Goal: Task Accomplishment & Management: Manage account settings

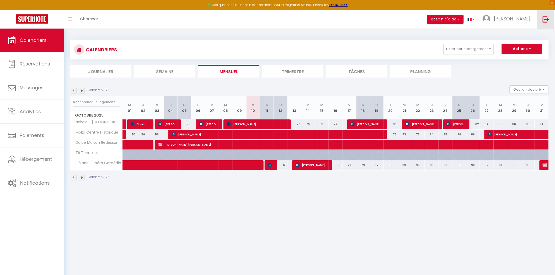
click at [542, 21] on link at bounding box center [545, 19] width 17 height 18
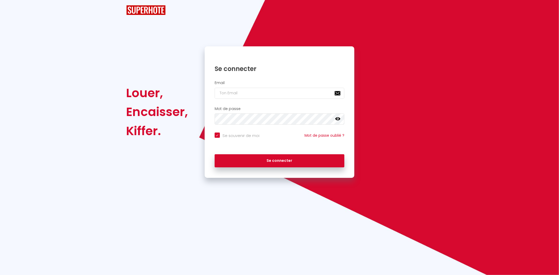
checkbox input "true"
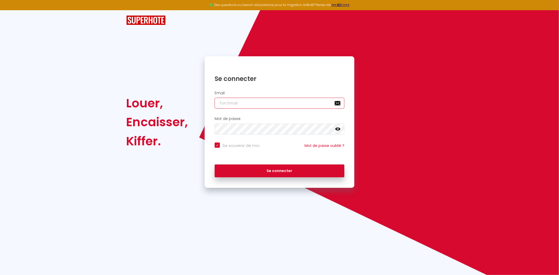
type input "[DOMAIN_NAME][EMAIL_ADDRESS][DOMAIN_NAME]"
click at [441, 52] on div "Louer, Encaisser, Kiffer. Se connecter Email nekoia.host@gmail.com Mot de passe…" at bounding box center [279, 99] width 559 height 178
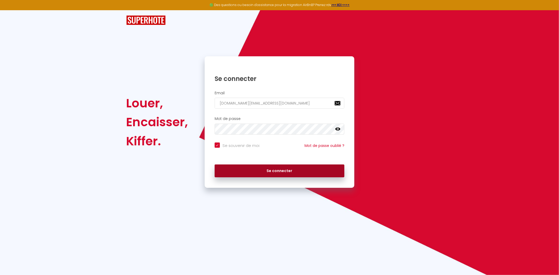
click at [257, 171] on button "Se connecter" at bounding box center [280, 171] width 130 height 13
checkbox input "true"
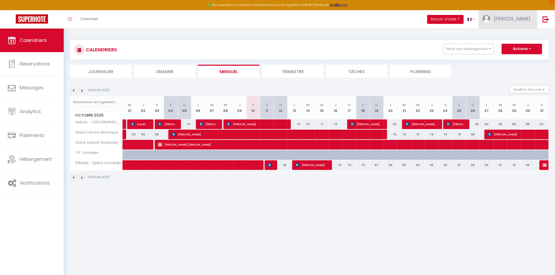
click at [507, 20] on link "[PERSON_NAME]" at bounding box center [508, 19] width 58 height 18
click at [514, 46] on link "Équipe" at bounding box center [516, 45] width 39 height 9
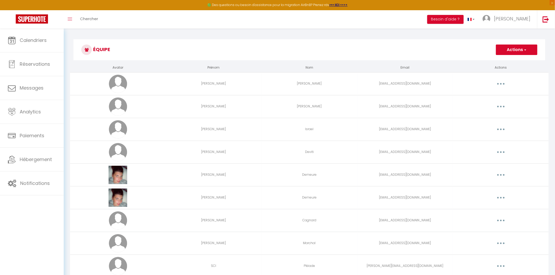
click at [504, 51] on button "Actions" at bounding box center [516, 50] width 41 height 10
click at [504, 60] on link "Ajouter un nouvel utilisateur" at bounding box center [506, 61] width 62 height 7
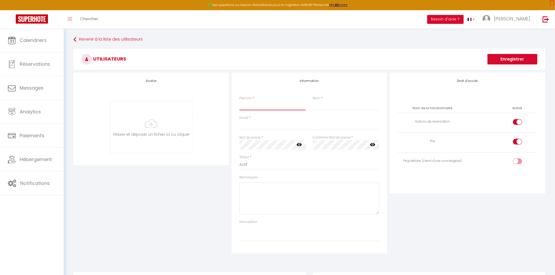
click at [262, 108] on input "Prénom" at bounding box center [272, 105] width 66 height 9
type input "Gabriel"
type input "Rouquet"
click at [248, 124] on input "Email" at bounding box center [309, 125] width 140 height 9
type input "gabriel.rouquet13@gmail.com"
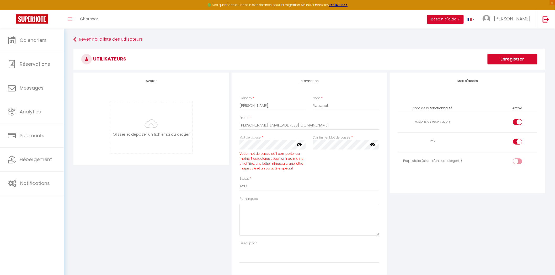
click at [299, 144] on icon at bounding box center [299, 144] width 5 height 5
click at [232, 149] on div "Information Prénom * Gabriel Nom * Rouquet Email * gabriel.rouquet13@gmail.com …" at bounding box center [310, 174] width 156 height 202
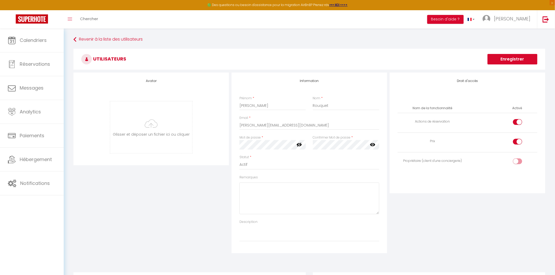
click at [308, 148] on div "Mot de passe * Votre mot de passe doit comporter au moins 8 caractères et conte…" at bounding box center [309, 145] width 147 height 20
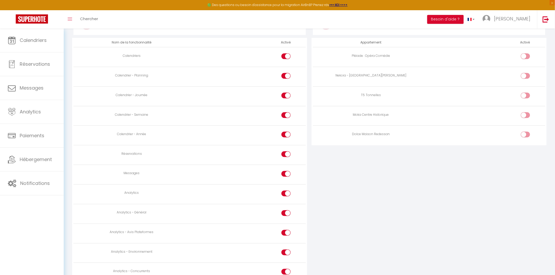
scroll to position [262, 0]
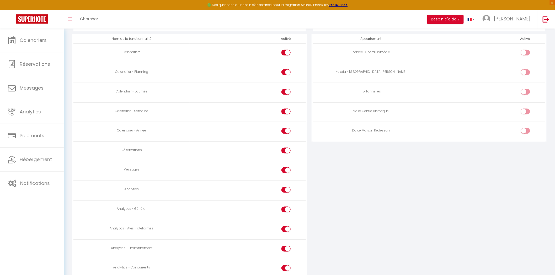
click at [287, 171] on input "checkbox" at bounding box center [290, 172] width 9 height 8
checkbox input "false"
click at [288, 71] on input "checkbox" at bounding box center [290, 73] width 9 height 8
checkbox input "false"
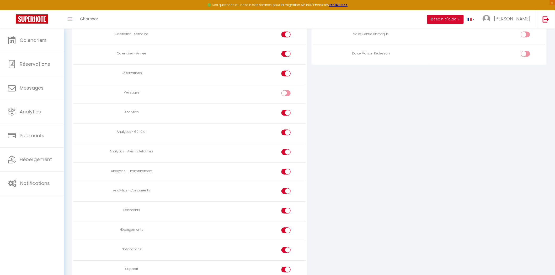
scroll to position [350, 0]
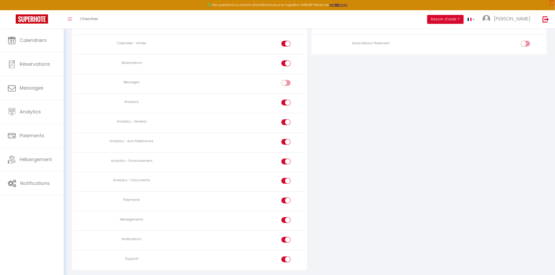
click at [285, 142] on div at bounding box center [285, 142] width 9 height 6
click at [286, 142] on input "checkbox" at bounding box center [290, 143] width 9 height 8
checkbox input "false"
click at [288, 182] on input "checkbox" at bounding box center [290, 182] width 9 height 8
checkbox input "false"
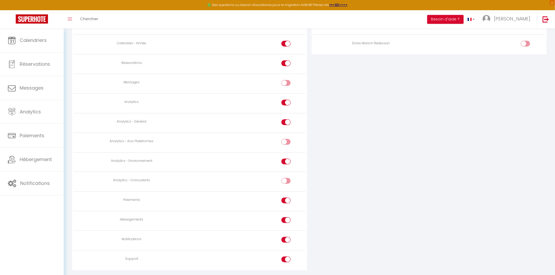
click at [285, 163] on div at bounding box center [285, 162] width 9 height 6
click at [286, 163] on input "checkbox" at bounding box center [290, 163] width 9 height 8
click at [286, 163] on div at bounding box center [285, 162] width 9 height 6
click at [286, 163] on input "checkbox" at bounding box center [290, 163] width 9 height 8
checkbox input "true"
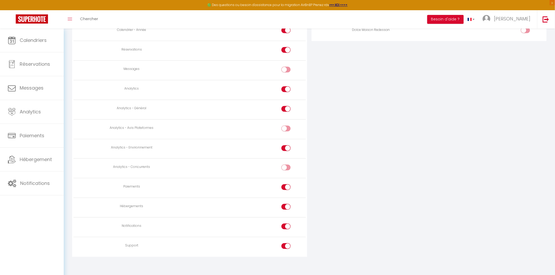
scroll to position [369, 0]
click at [287, 203] on input "checkbox" at bounding box center [290, 205] width 9 height 8
checkbox input "false"
click at [287, 244] on input "checkbox" at bounding box center [290, 245] width 9 height 8
checkbox input "false"
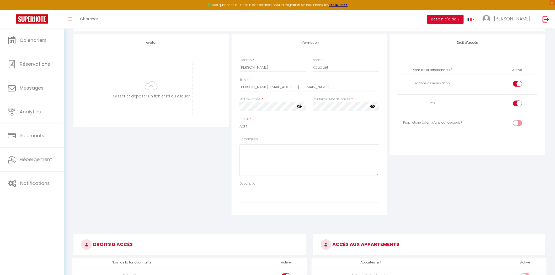
scroll to position [0, 0]
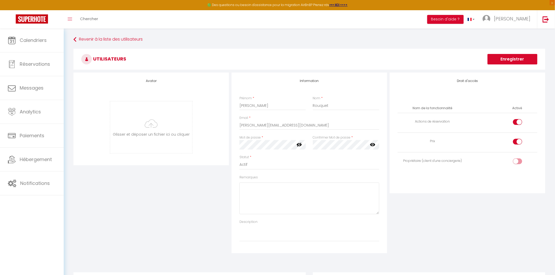
click at [506, 58] on button "Enregistrer" at bounding box center [513, 59] width 50 height 10
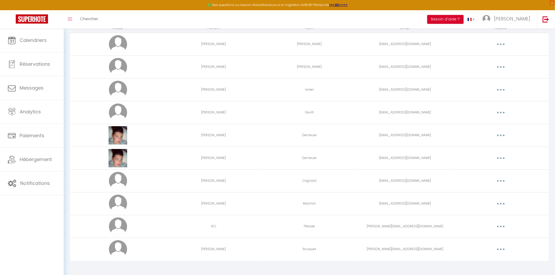
scroll to position [42, 0]
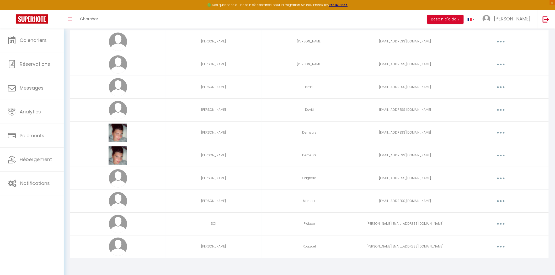
click at [501, 247] on icon "button" at bounding box center [501, 247] width 2 height 2
click at [490, 259] on link "Editer" at bounding box center [487, 259] width 39 height 9
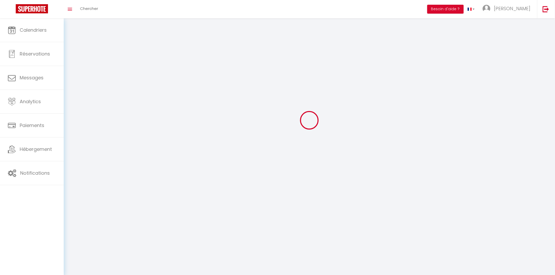
type input "Gabriel"
type input "Rouquet"
type input "gabriel.rouquet13@gmail.com"
type textarea "https://app.superhote.com/#/connect/U7W9PxpmEx"
checkbox input "true"
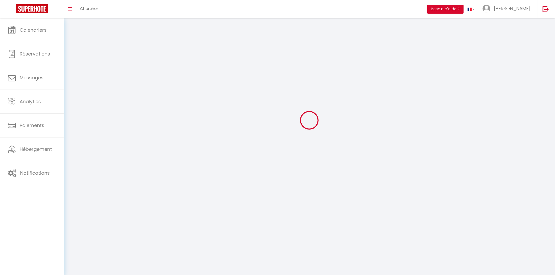
checkbox input "true"
checkbox input "false"
checkbox input "true"
checkbox input "false"
checkbox input "true"
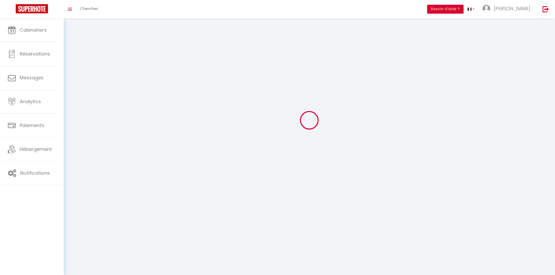
checkbox input "true"
checkbox input "false"
checkbox input "true"
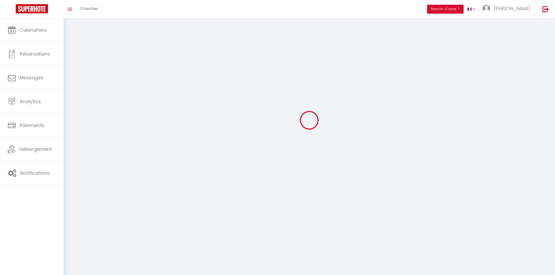
checkbox input "true"
checkbox input "false"
checkbox input "true"
checkbox input "false"
checkbox input "true"
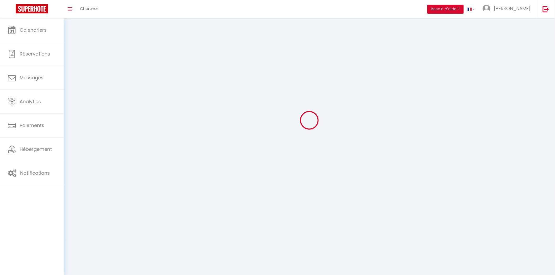
checkbox input "false"
checkbox input "true"
checkbox input "false"
select select
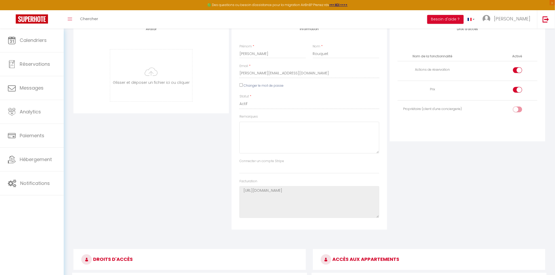
scroll to position [19, 0]
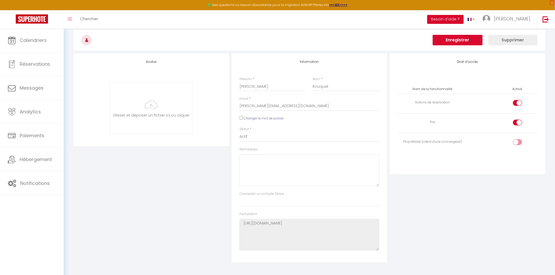
click at [471, 44] on button "Enregistrer" at bounding box center [458, 40] width 50 height 10
